Goal: Task Accomplishment & Management: Manage account settings

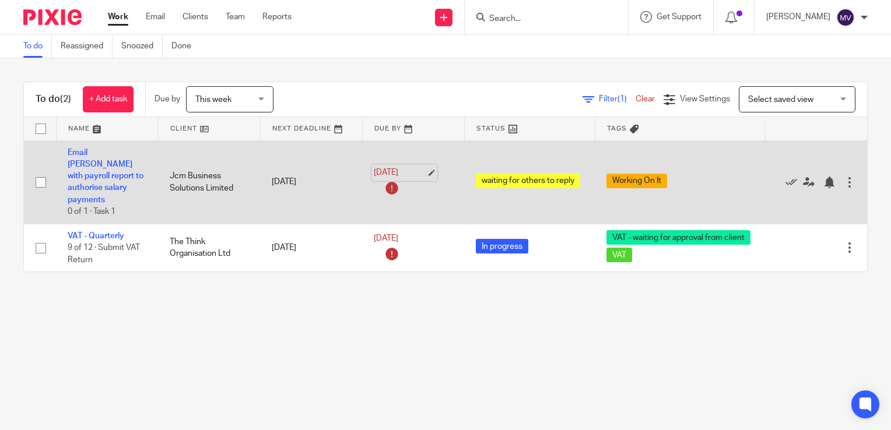
click at [408, 167] on link "20 Aug 2025" at bounding box center [400, 173] width 52 height 12
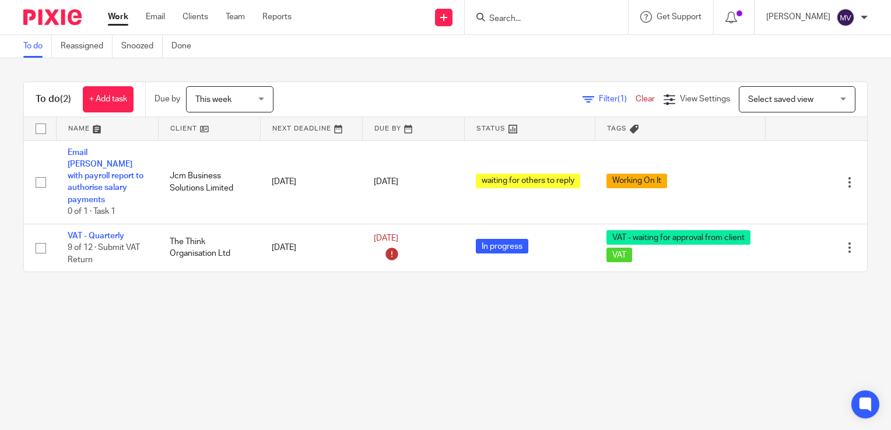
click at [220, 104] on span "This week" at bounding box center [226, 99] width 62 height 24
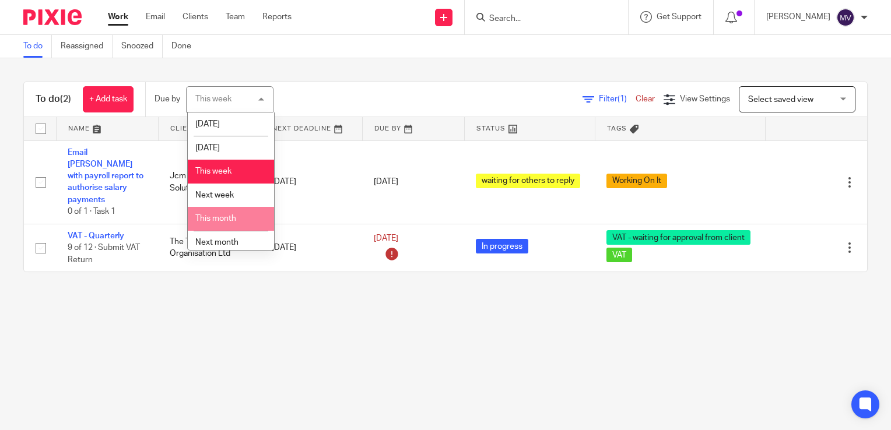
click at [233, 223] on span "This month" at bounding box center [215, 219] width 41 height 8
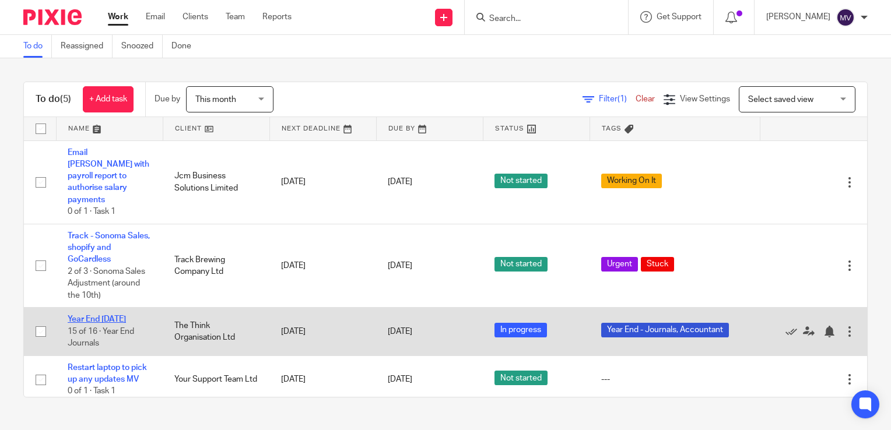
click at [122, 315] on link "Year End [DATE]" at bounding box center [97, 319] width 58 height 8
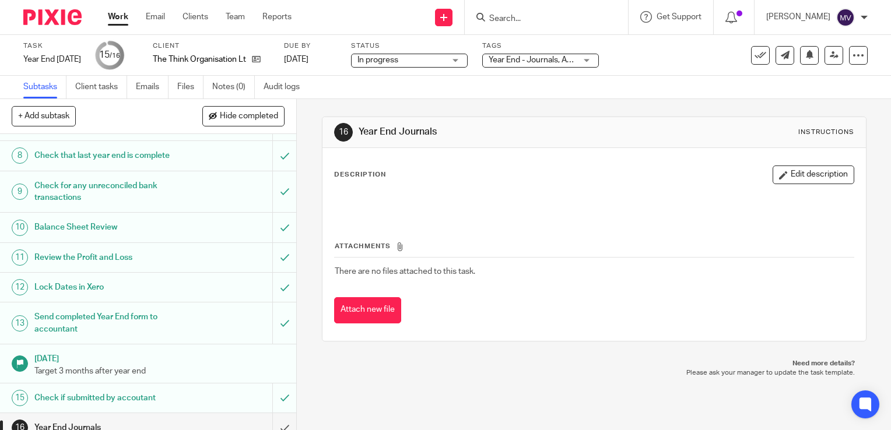
scroll to position [270, 0]
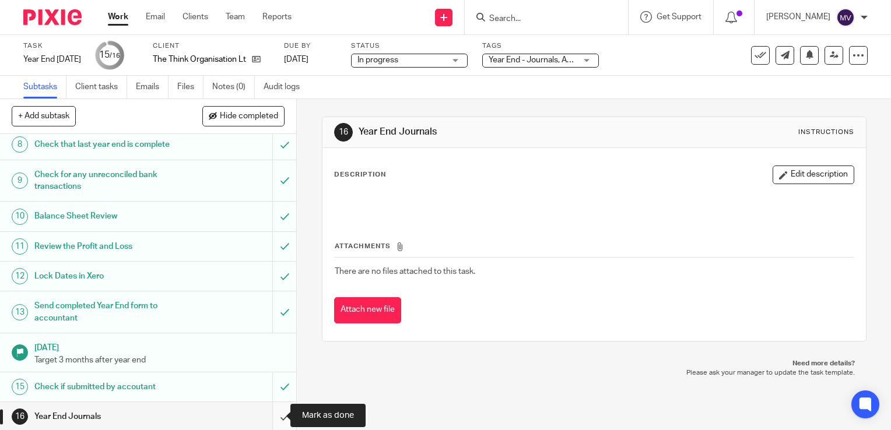
click at [273, 410] on input "submit" at bounding box center [148, 416] width 296 height 29
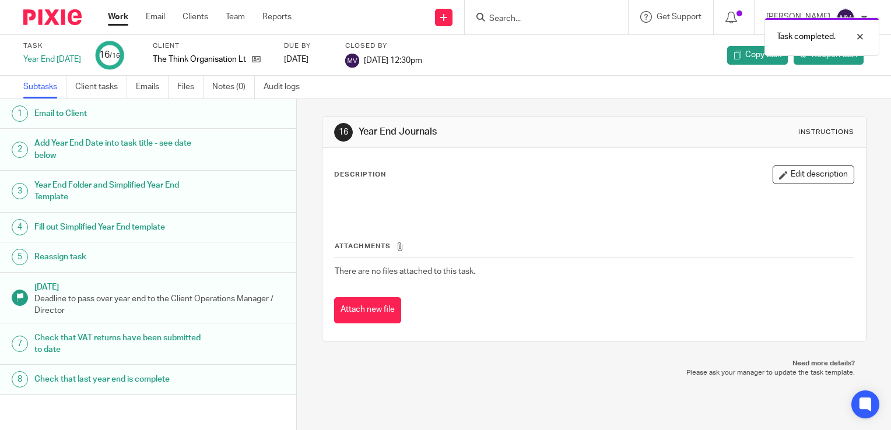
click at [121, 11] on link "Work" at bounding box center [118, 17] width 20 height 12
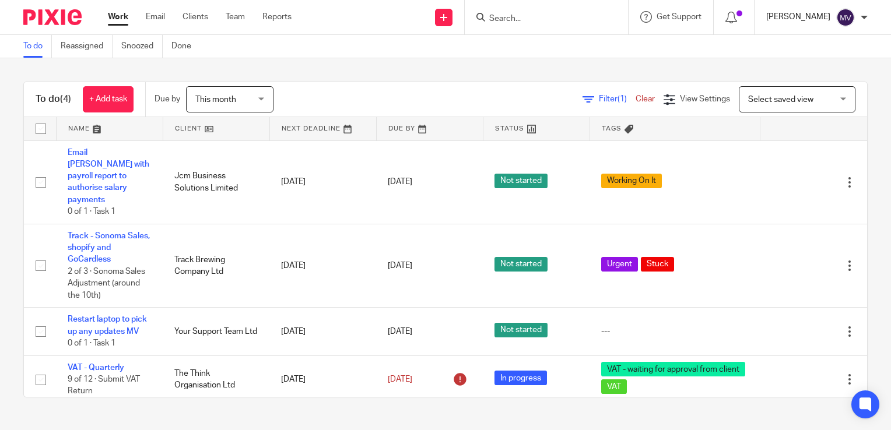
click at [822, 22] on p "[PERSON_NAME]" at bounding box center [798, 17] width 64 height 12
click at [626, 64] on div "To do (4) + Add task Due by This month This month Today Tomorrow This week Next…" at bounding box center [445, 239] width 891 height 363
click at [554, 25] on div at bounding box center [546, 17] width 163 height 34
click at [545, 15] on input "Search" at bounding box center [540, 19] width 105 height 10
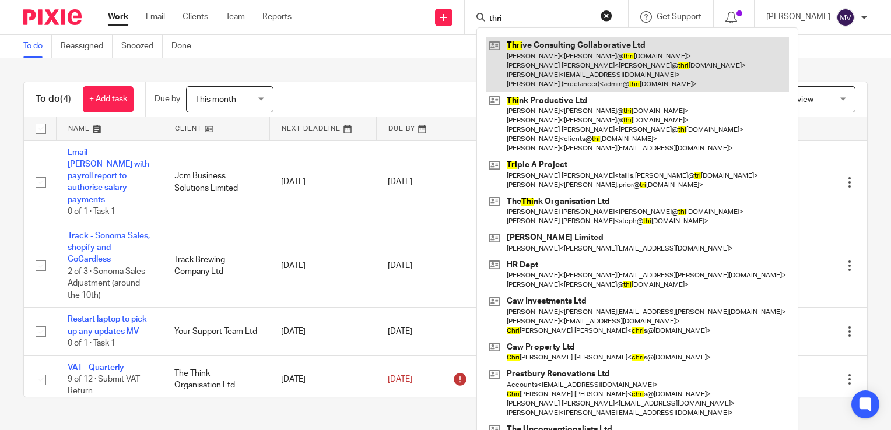
type input "thri"
click at [571, 66] on link at bounding box center [637, 64] width 303 height 55
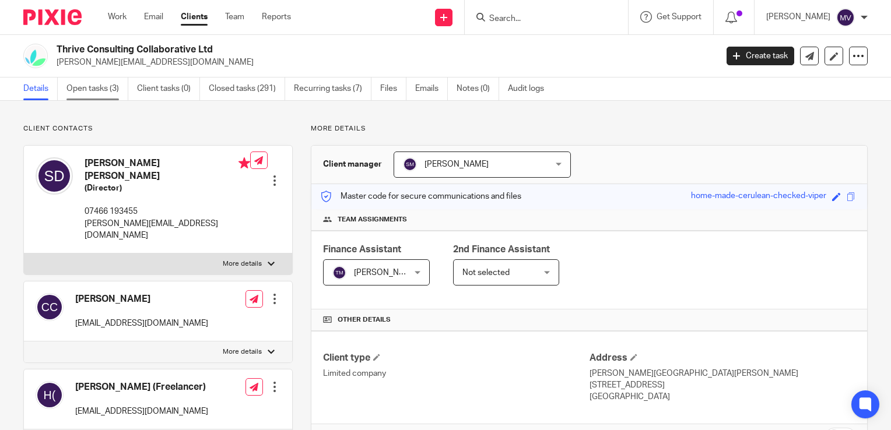
click at [115, 86] on link "Open tasks (3)" at bounding box center [97, 89] width 62 height 23
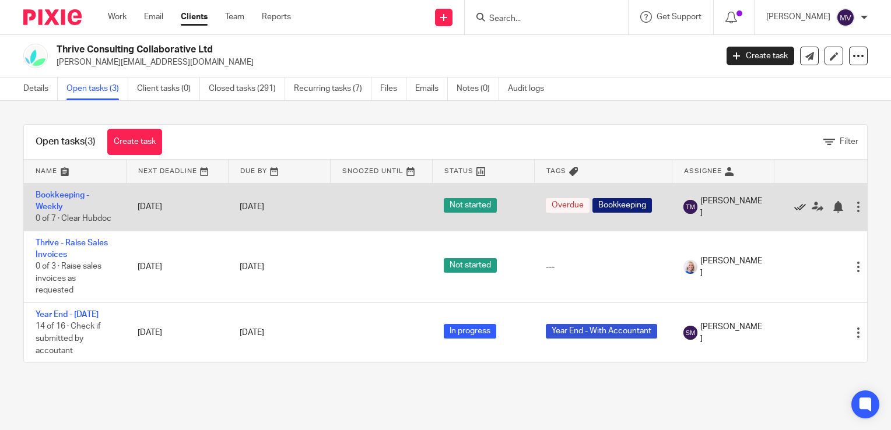
click at [797, 208] on icon at bounding box center [800, 207] width 12 height 12
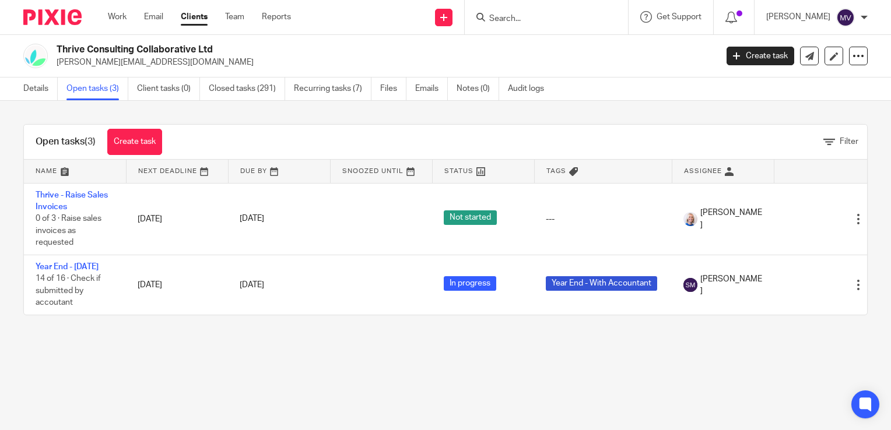
click at [557, 13] on div "Task finished." at bounding box center [662, 34] width 434 height 44
click at [539, 10] on form at bounding box center [550, 17] width 124 height 15
click at [522, 20] on input "Search" at bounding box center [540, 19] width 105 height 10
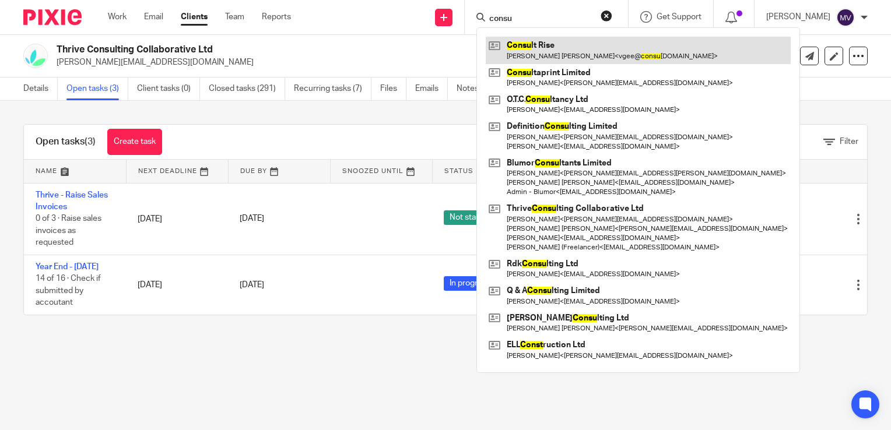
type input "consu"
click at [564, 52] on link at bounding box center [638, 50] width 305 height 27
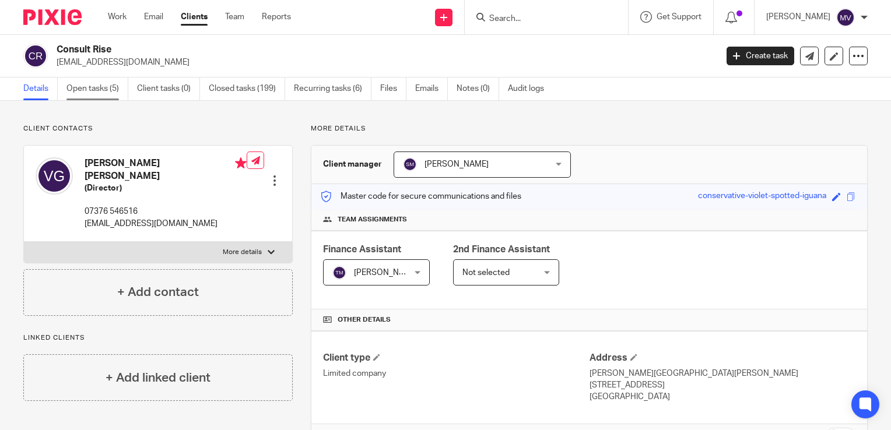
click at [108, 90] on link "Open tasks (5)" at bounding box center [97, 89] width 62 height 23
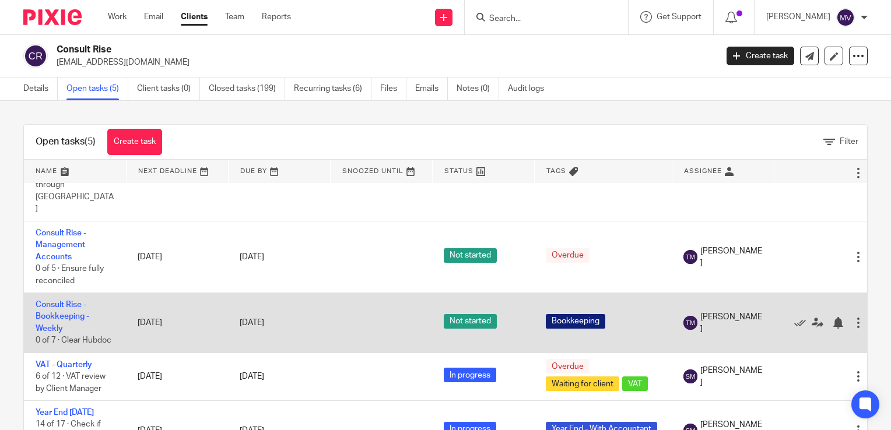
scroll to position [77, 0]
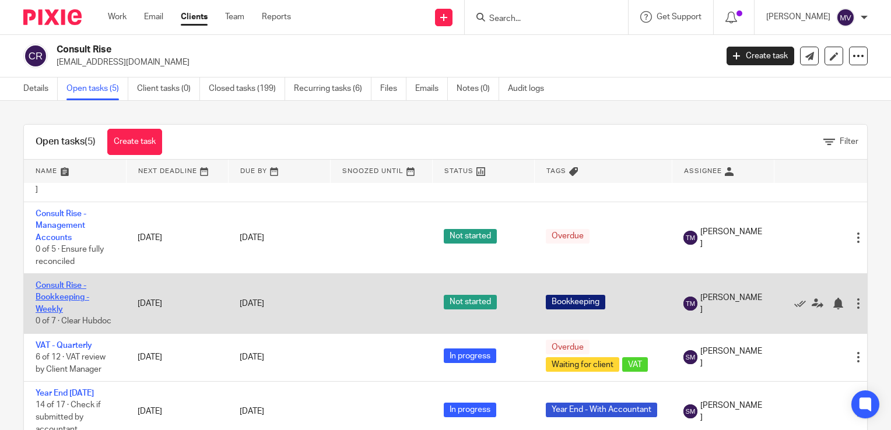
click at [79, 282] on link "Consult Rise - Bookkeeping - Weekly" at bounding box center [63, 298] width 54 height 32
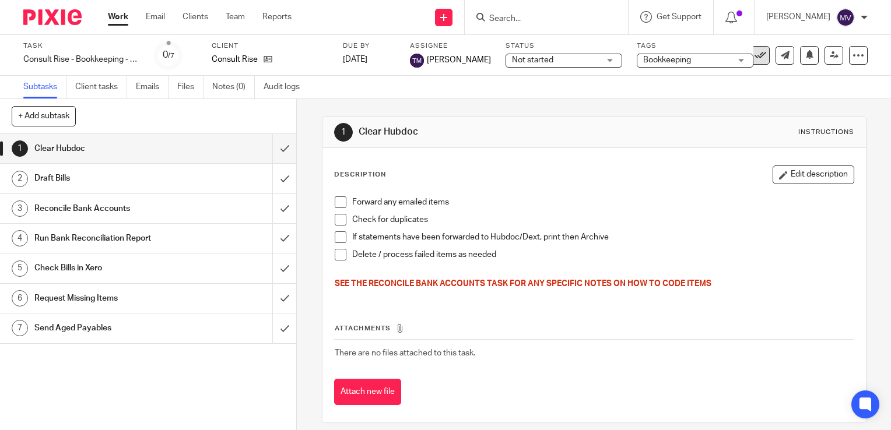
click at [754, 57] on icon at bounding box center [760, 56] width 12 height 12
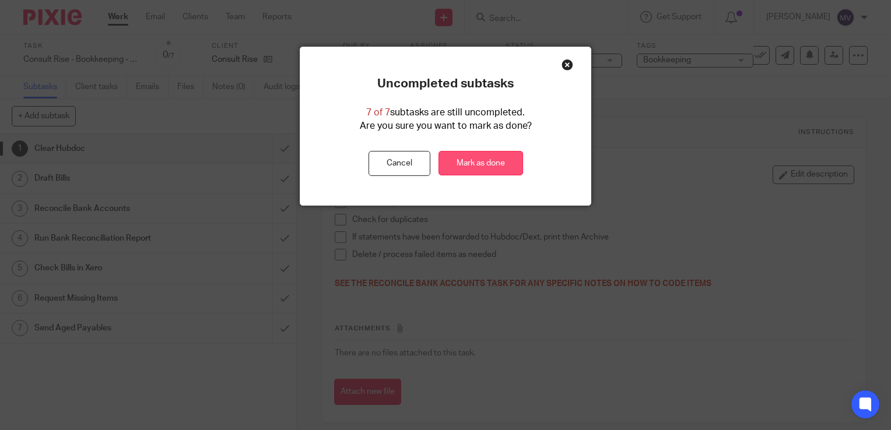
click at [497, 160] on link "Mark as done" at bounding box center [480, 163] width 85 height 25
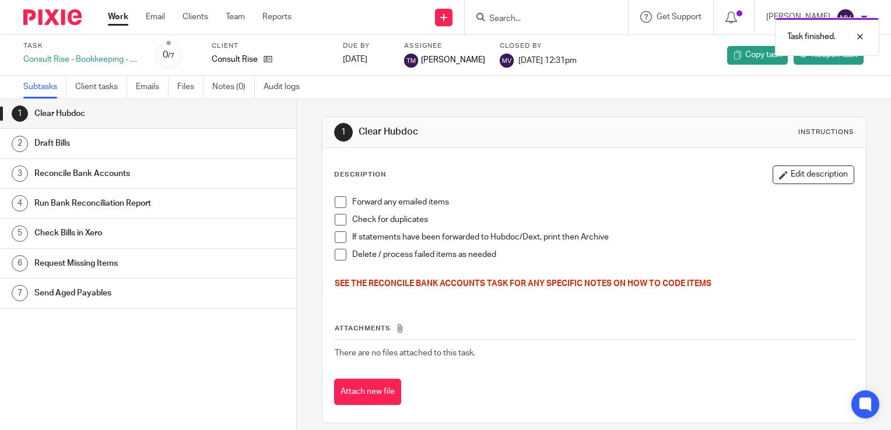
click at [532, 17] on div "Task finished." at bounding box center [662, 34] width 434 height 44
click at [517, 17] on div "Task finished." at bounding box center [662, 34] width 434 height 44
click at [522, 15] on input "Search" at bounding box center [540, 19] width 105 height 10
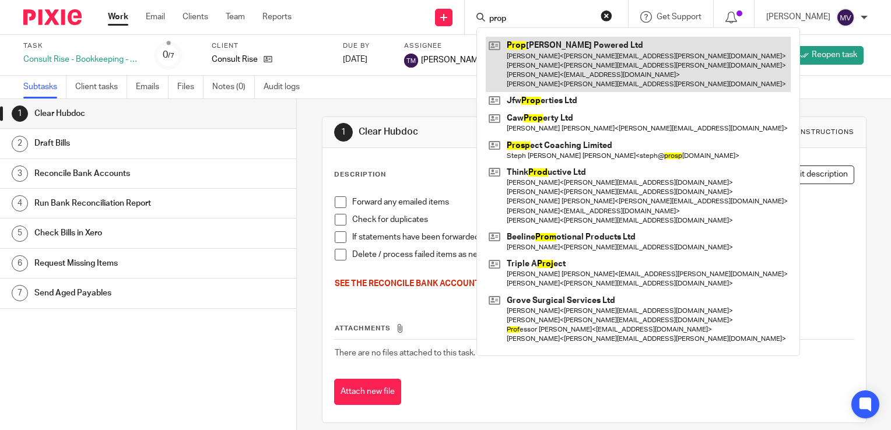
type input "prop"
click at [564, 68] on link at bounding box center [638, 64] width 305 height 55
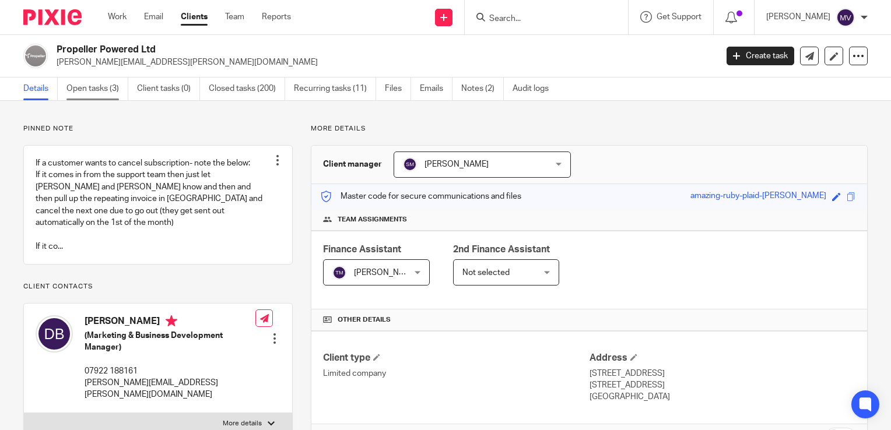
click at [107, 92] on link "Open tasks (3)" at bounding box center [97, 89] width 62 height 23
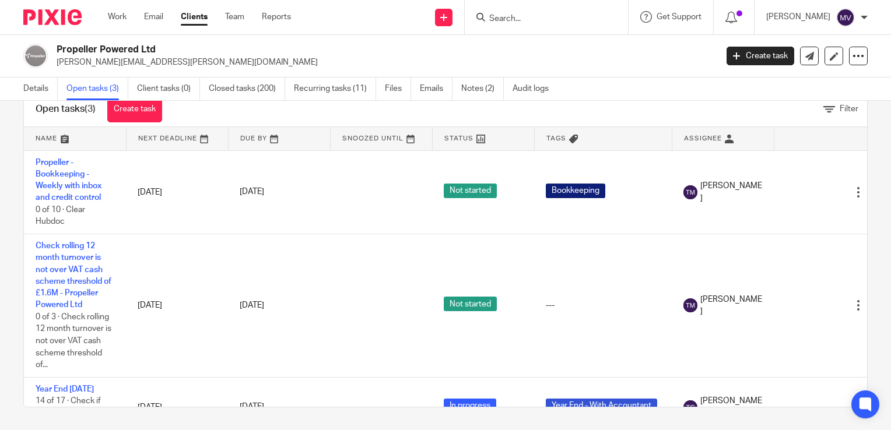
click at [525, 20] on input "Search" at bounding box center [540, 19] width 105 height 10
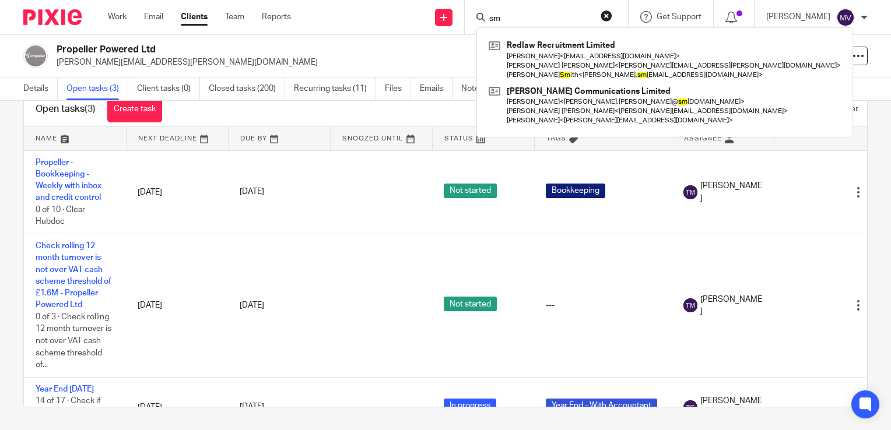
type input "s"
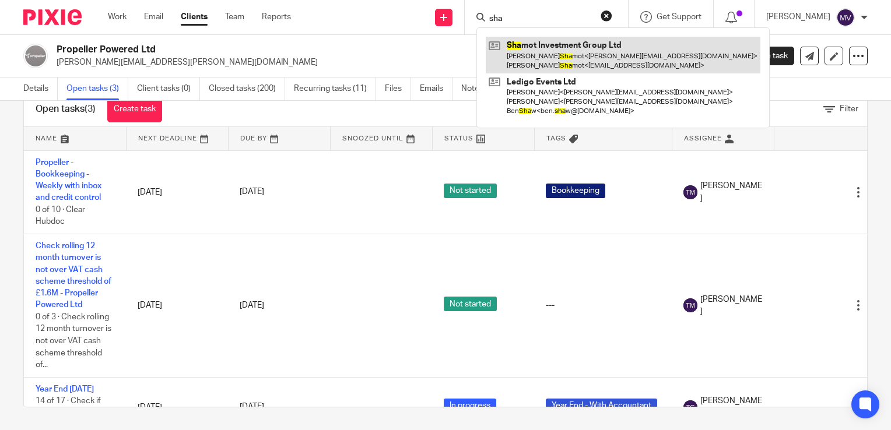
type input "sha"
click at [592, 53] on link at bounding box center [623, 55] width 275 height 36
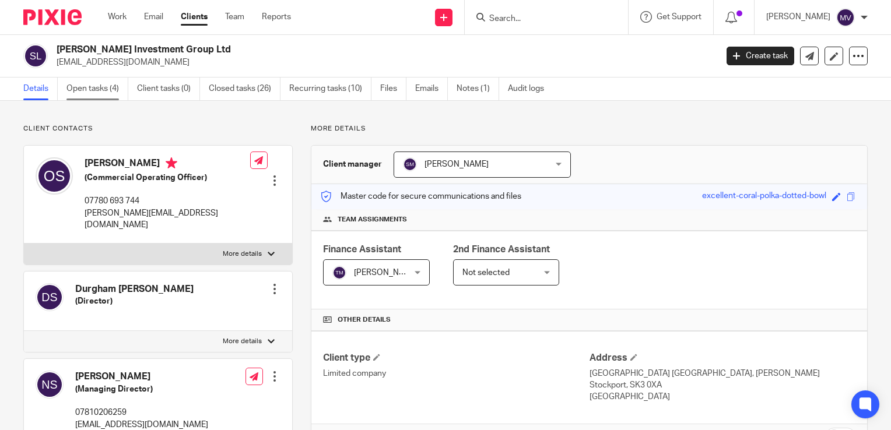
click at [100, 90] on link "Open tasks (4)" at bounding box center [97, 89] width 62 height 23
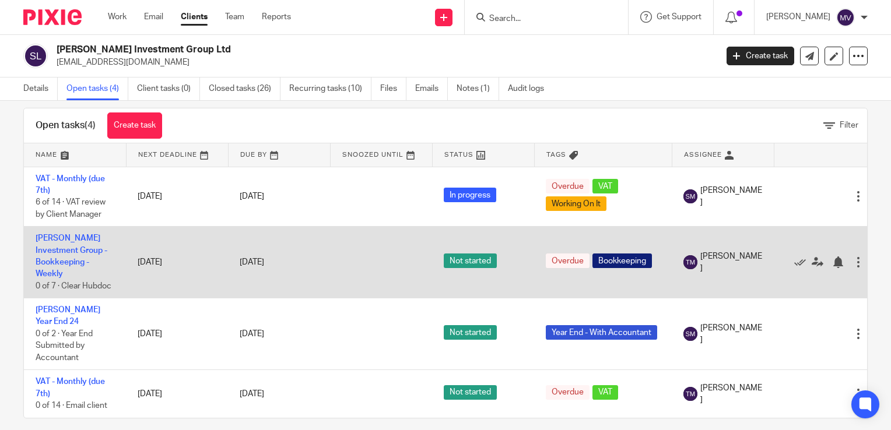
scroll to position [26, 0]
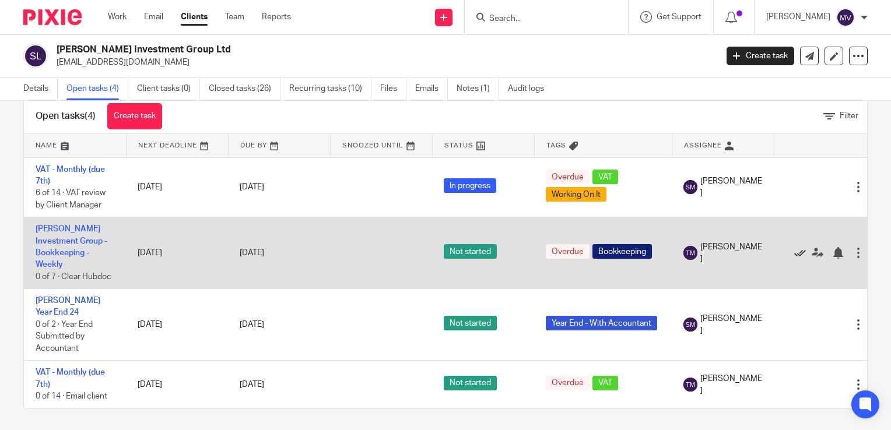
click at [798, 254] on icon at bounding box center [800, 253] width 12 height 12
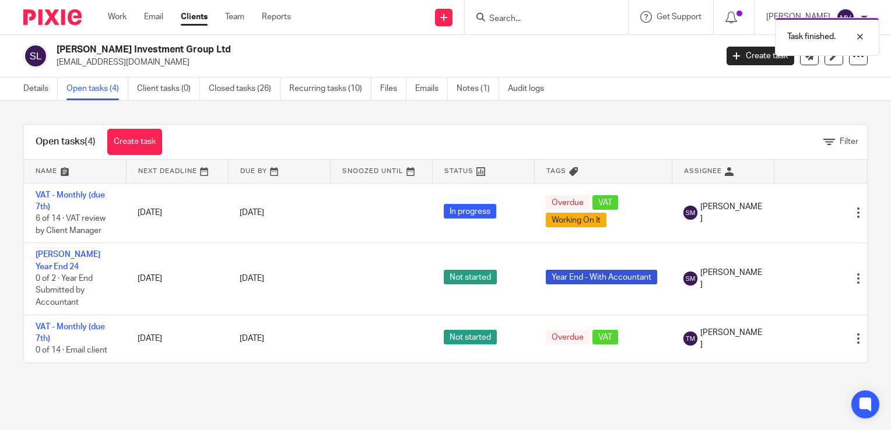
scroll to position [0, 0]
click at [124, 17] on link "Work" at bounding box center [117, 17] width 19 height 12
